Goal: Communication & Community: Answer question/provide support

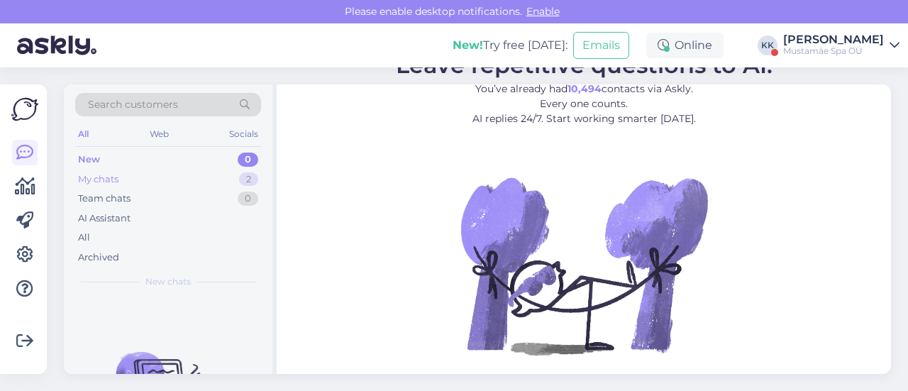
click at [110, 181] on div "My chats" at bounding box center [98, 179] width 40 height 14
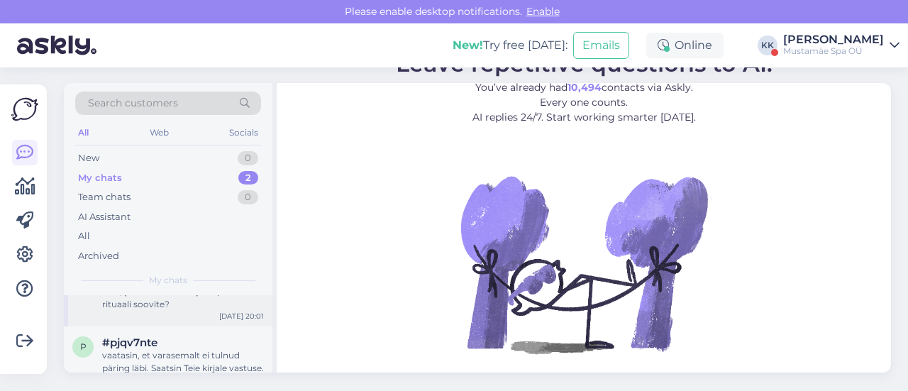
scroll to position [49, 0]
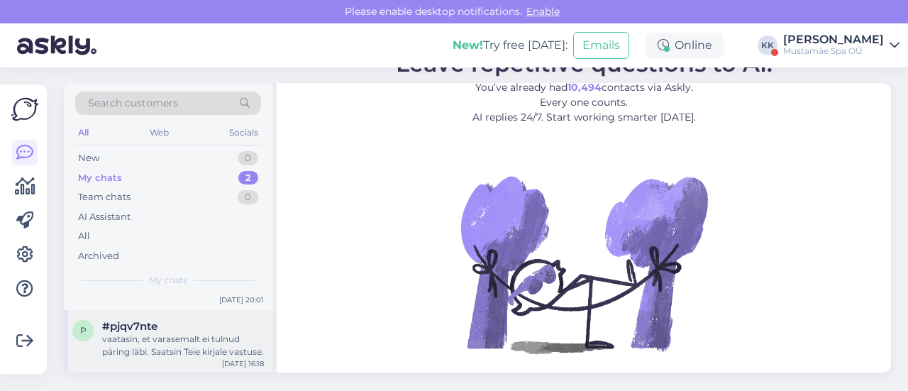
click at [177, 341] on div "vaatasin, et varasemalt ei tulnud päring läbi. Saatsin Teie kirjale vastuse." at bounding box center [183, 346] width 162 height 26
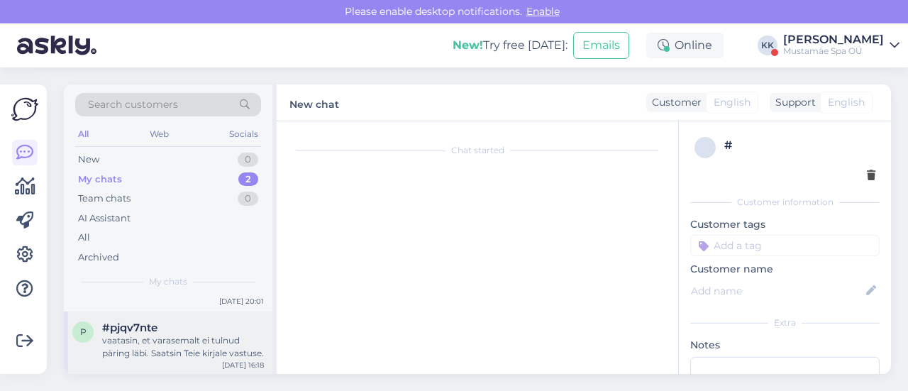
scroll to position [301, 0]
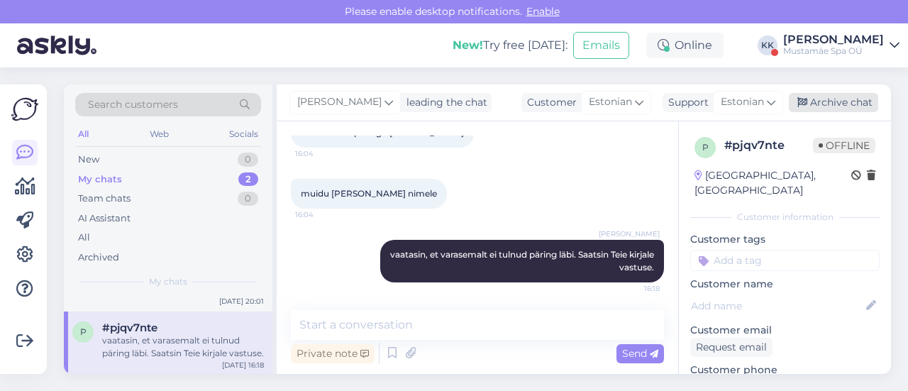
click at [847, 99] on div "Archive chat" at bounding box center [833, 102] width 89 height 19
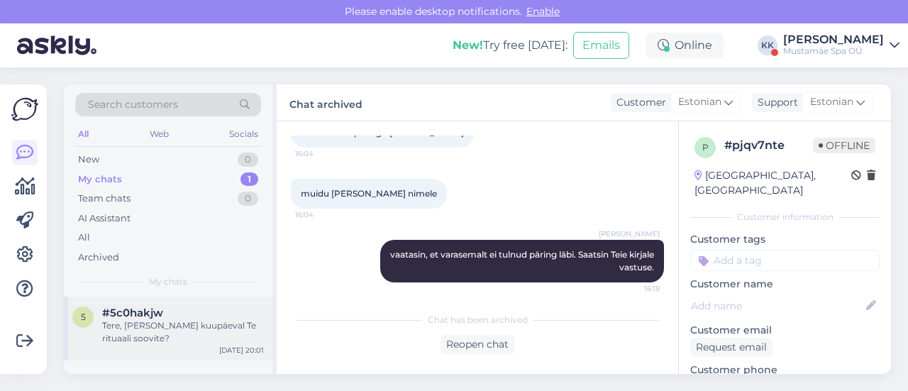
click at [138, 336] on div "Tere, [PERSON_NAME] kuupäeval Te rituaali soovite?" at bounding box center [183, 332] width 162 height 26
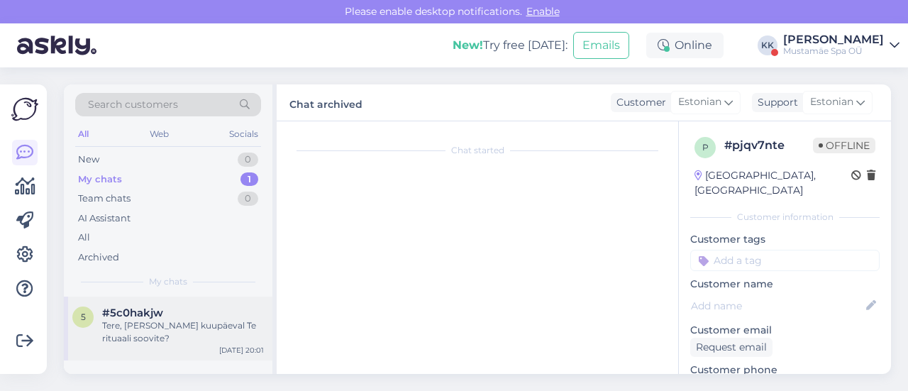
scroll to position [45, 0]
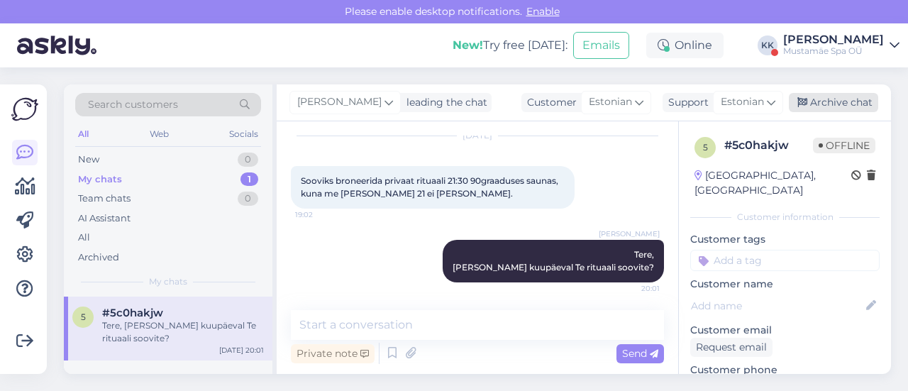
click at [827, 101] on div "Archive chat" at bounding box center [833, 102] width 89 height 19
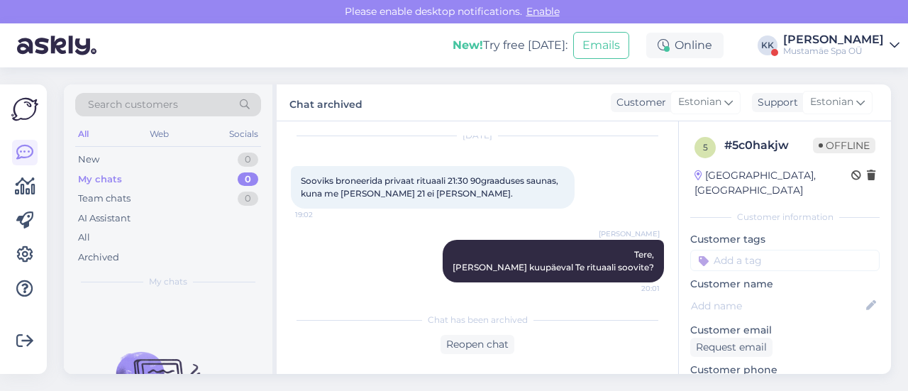
click at [811, 47] on div "Mustamäe Spa OÜ" at bounding box center [833, 50] width 101 height 11
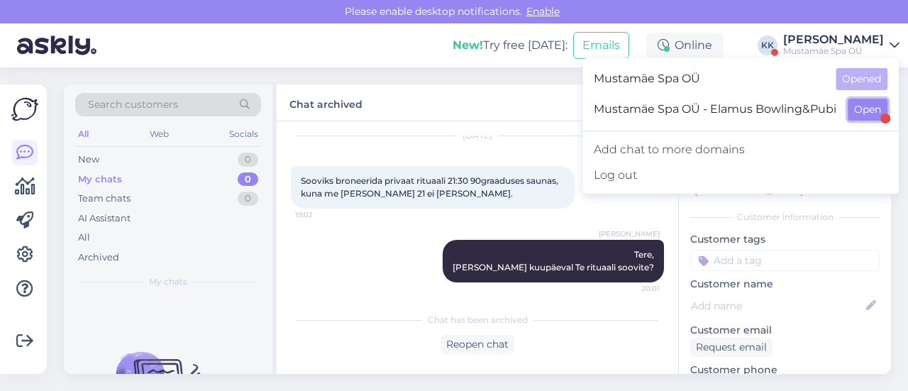
click at [864, 110] on button "Open" at bounding box center [868, 110] width 40 height 22
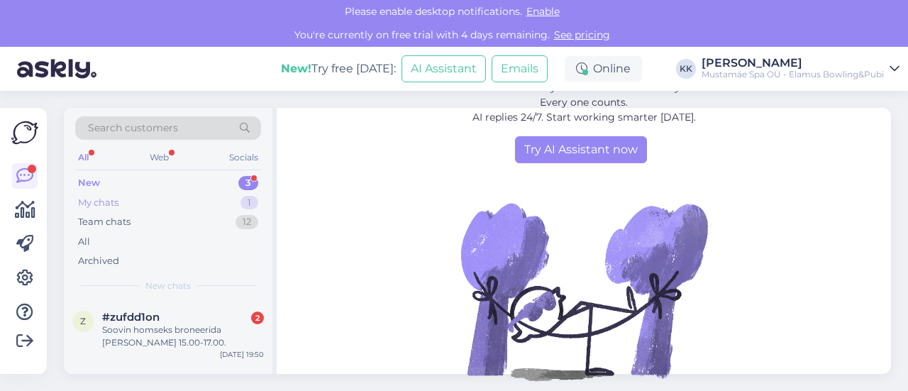
click at [136, 202] on div "My chats 1" at bounding box center [168, 203] width 186 height 20
click at [138, 315] on span "#hr2pzvik" at bounding box center [129, 317] width 55 height 13
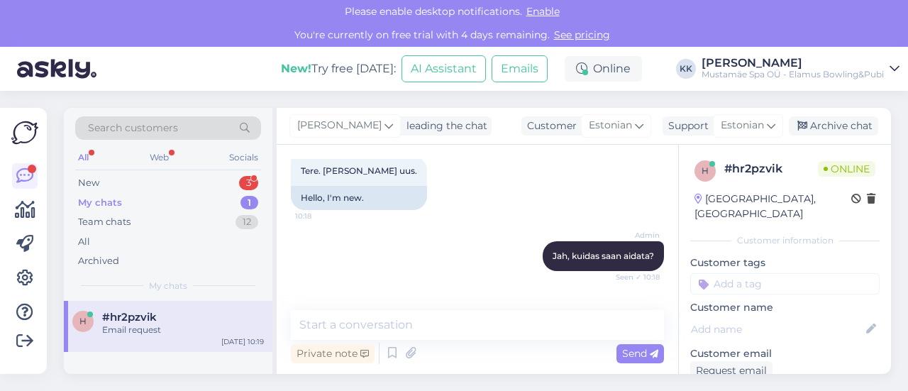
scroll to position [128, 0]
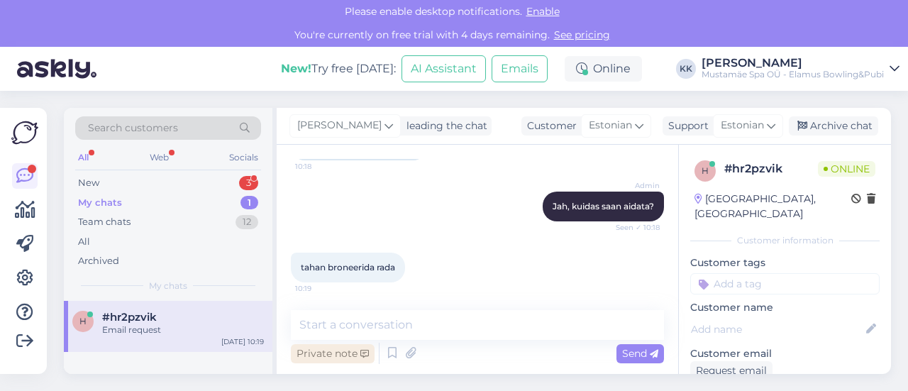
click at [342, 357] on div "Private note" at bounding box center [333, 353] width 84 height 19
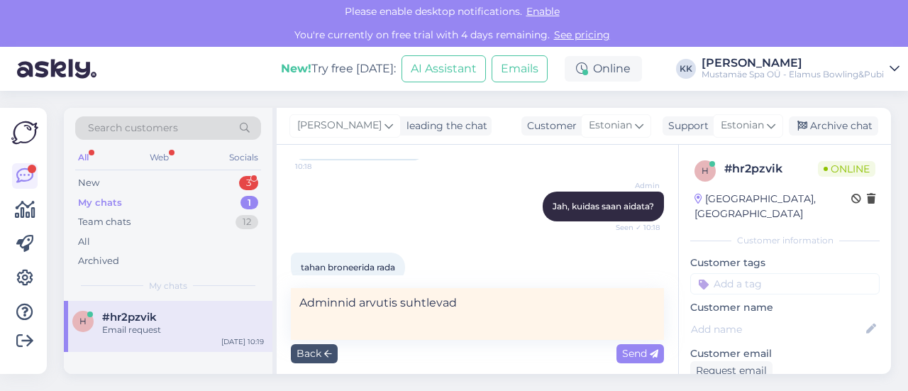
type textarea "Adminnid arvutis suhtlevad."
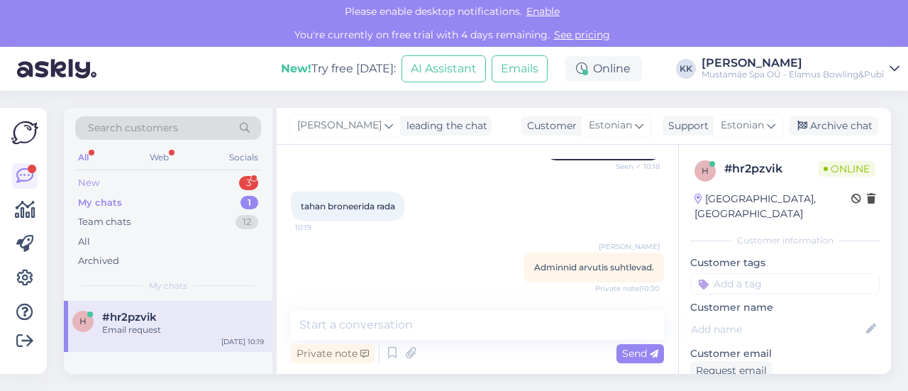
click at [116, 186] on div "New 3" at bounding box center [168, 183] width 186 height 20
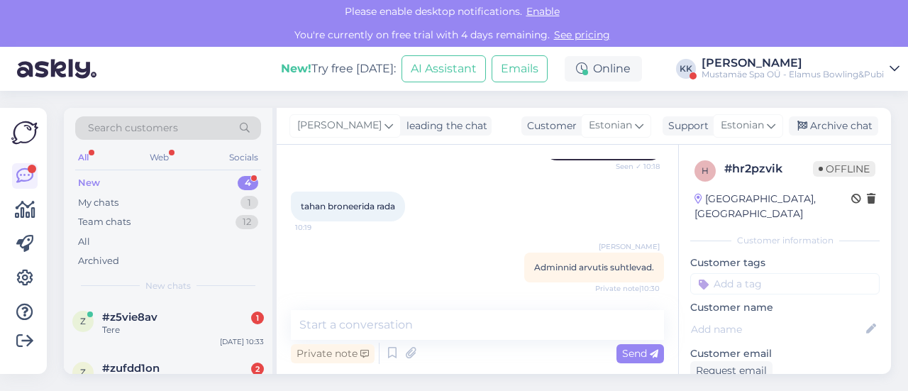
click at [884, 70] on link "[PERSON_NAME] Mustamäe Spa OÜ - Elamus Bowling&Pubi" at bounding box center [801, 68] width 198 height 23
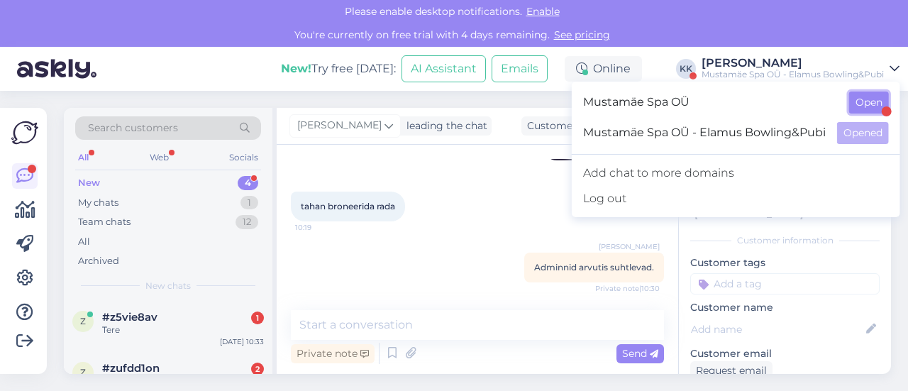
click at [853, 108] on button "Open" at bounding box center [869, 103] width 40 height 22
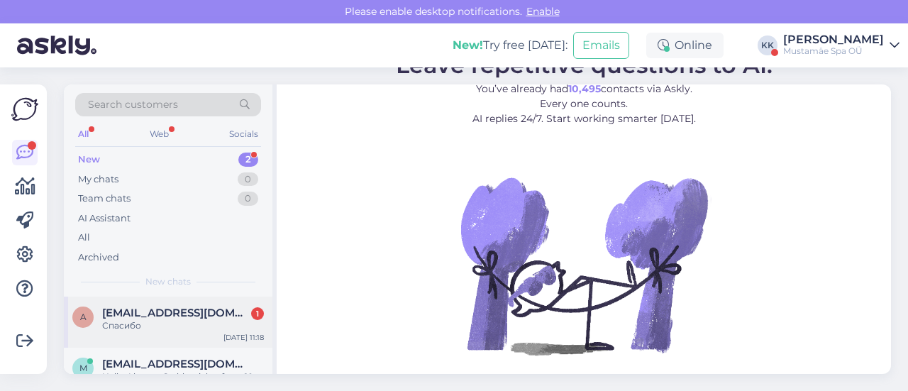
click at [167, 308] on span "[EMAIL_ADDRESS][DOMAIN_NAME]" at bounding box center [176, 312] width 148 height 13
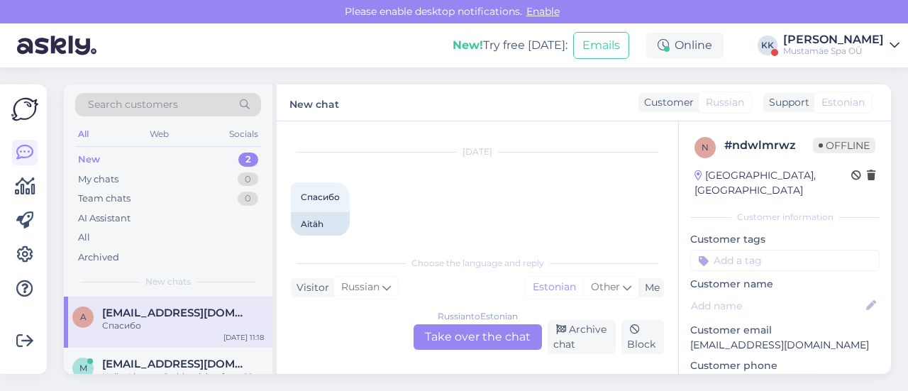
scroll to position [444, 0]
click at [191, 367] on span "[EMAIL_ADDRESS][DOMAIN_NAME]" at bounding box center [176, 363] width 148 height 13
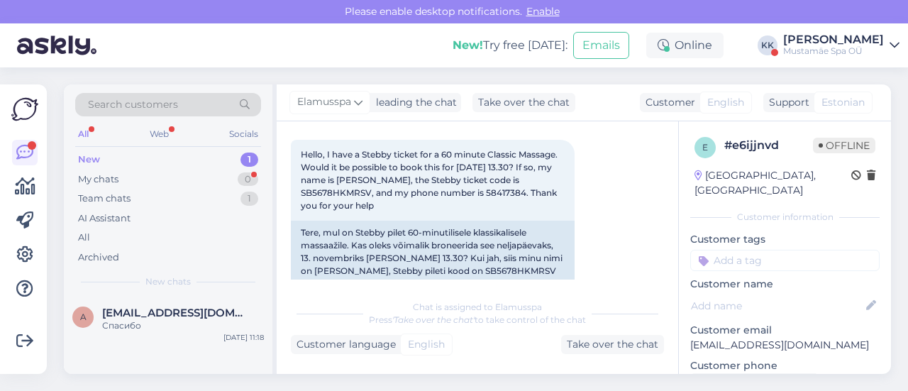
scroll to position [336, 0]
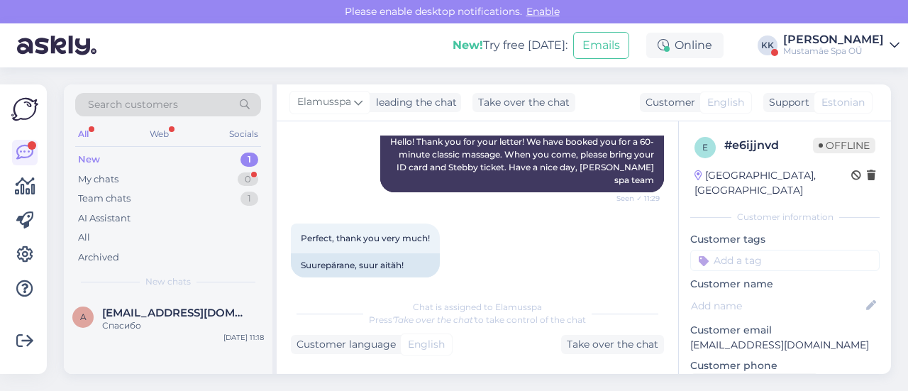
click at [840, 53] on div "Mustamäe Spa OÜ" at bounding box center [833, 50] width 101 height 11
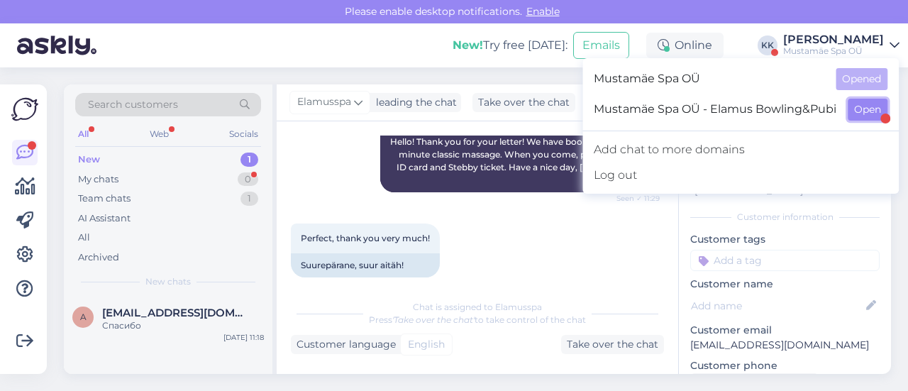
click at [858, 109] on button "Open" at bounding box center [868, 110] width 40 height 22
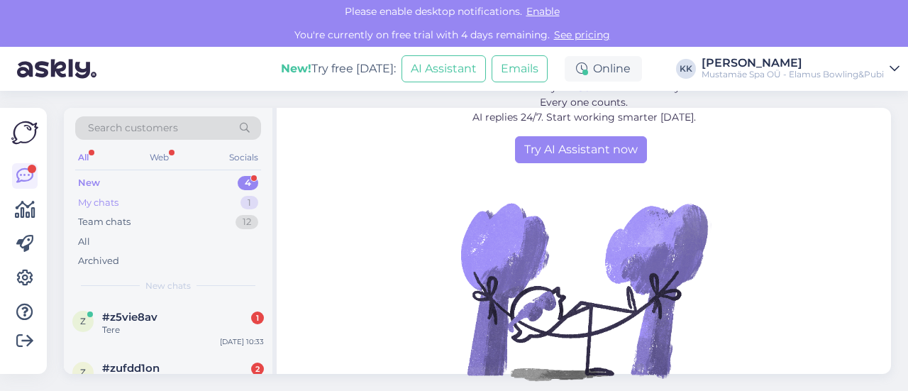
click at [104, 201] on div "My chats" at bounding box center [98, 203] width 40 height 14
click at [128, 328] on div "Attachment" at bounding box center [183, 329] width 162 height 13
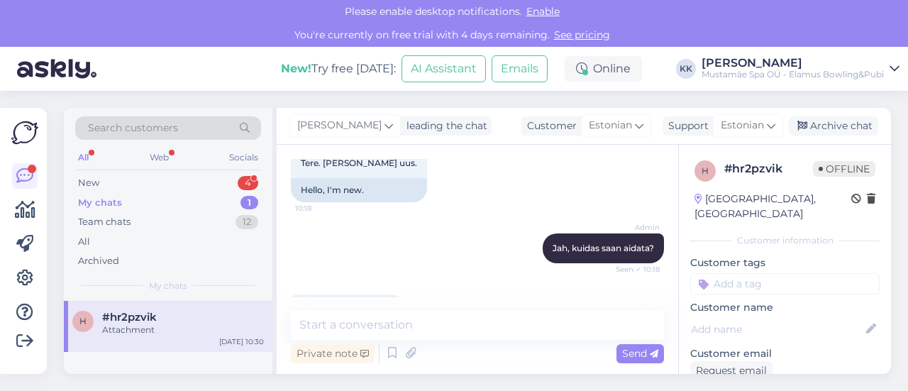
scroll to position [128, 0]
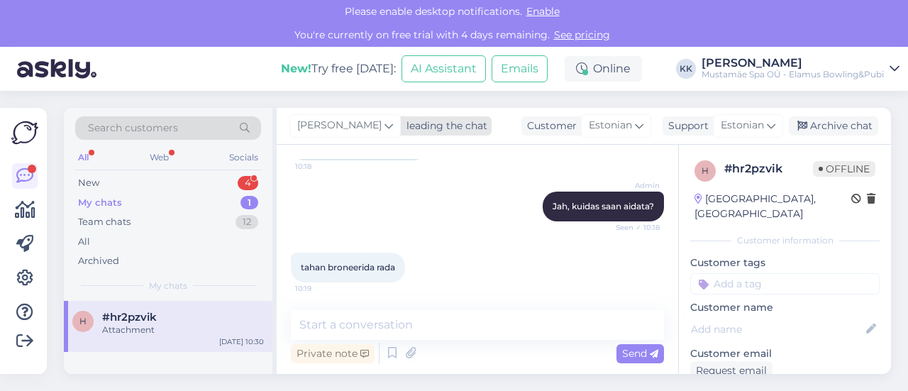
click at [349, 126] on span "[PERSON_NAME]" at bounding box center [339, 126] width 84 height 16
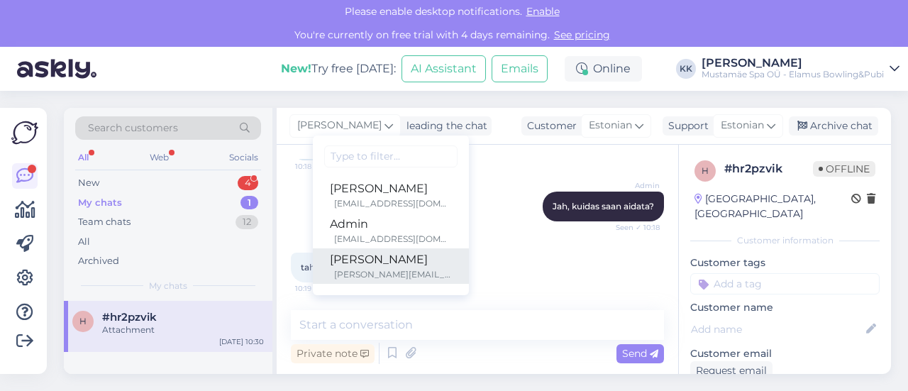
click at [334, 269] on div "[PERSON_NAME][EMAIL_ADDRESS][DOMAIN_NAME]" at bounding box center [393, 274] width 118 height 13
